Goal: Navigation & Orientation: Find specific page/section

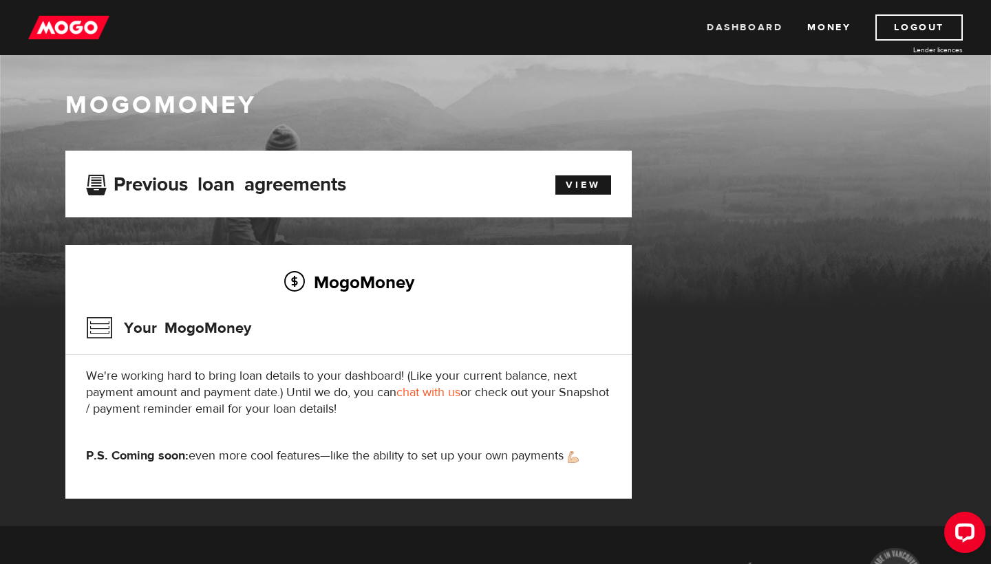
click at [750, 21] on link "Dashboard" at bounding box center [745, 27] width 76 height 26
click at [582, 182] on link "View" at bounding box center [584, 185] width 56 height 19
click at [761, 32] on link "Dashboard" at bounding box center [745, 27] width 76 height 26
